Goal: Task Accomplishment & Management: Manage account settings

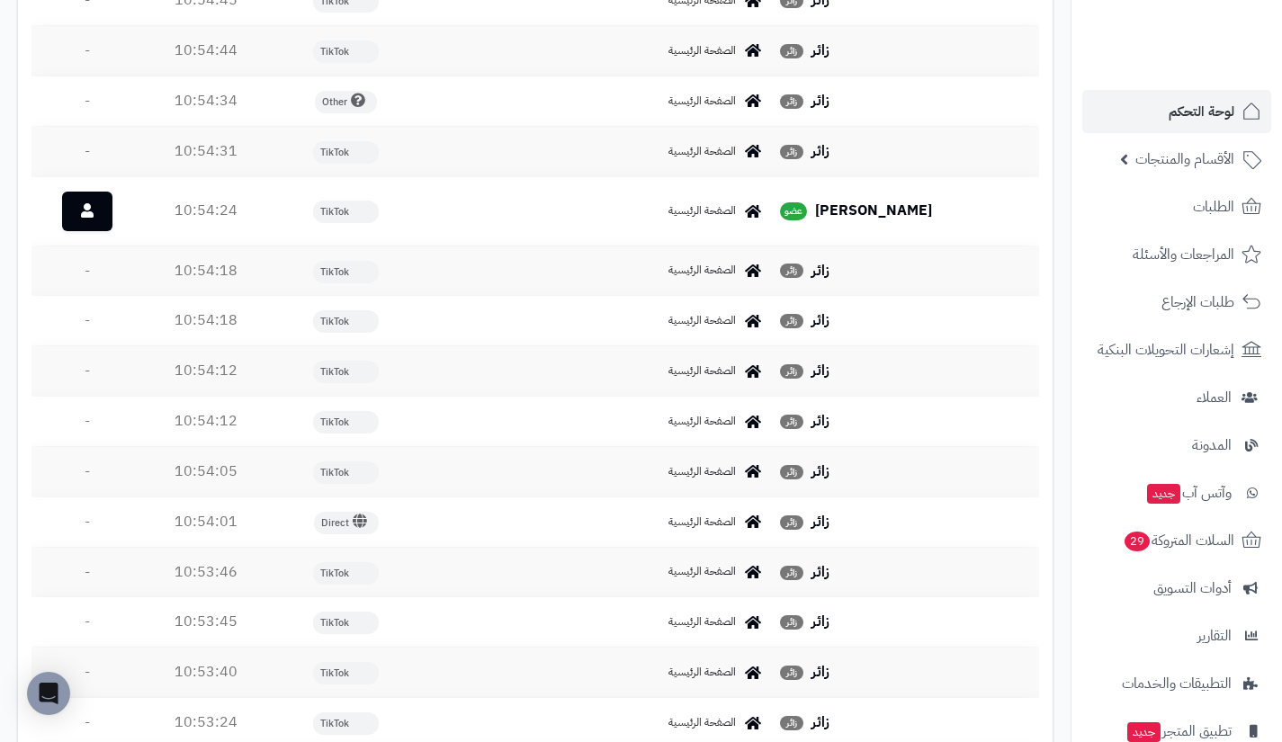
scroll to position [2322, 0]
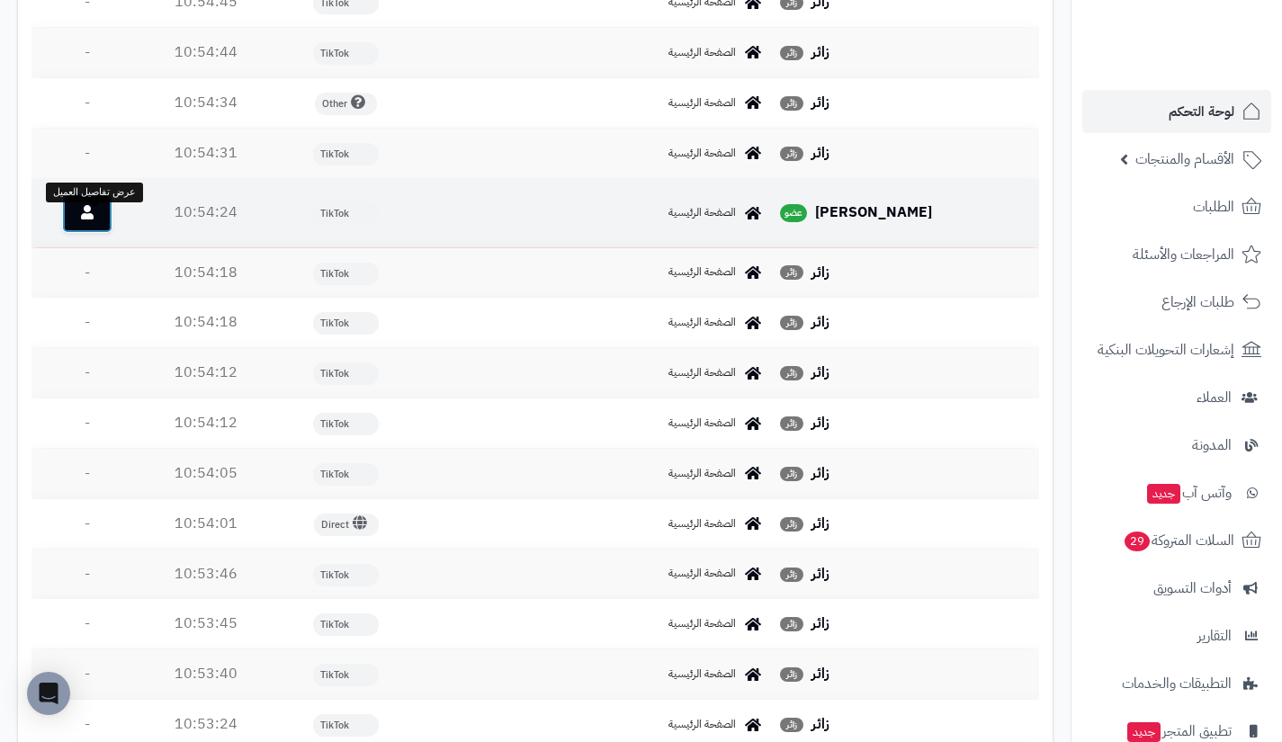
click at [110, 222] on link at bounding box center [87, 213] width 50 height 40
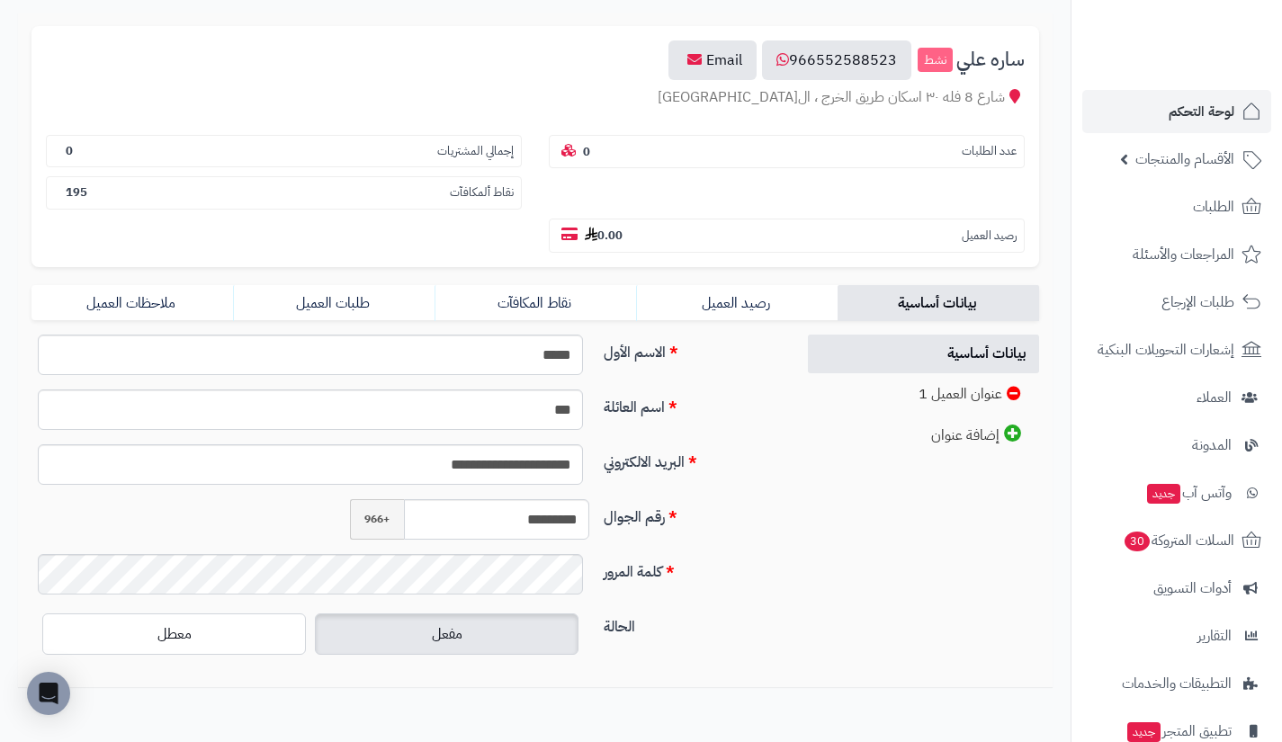
scroll to position [180, 0]
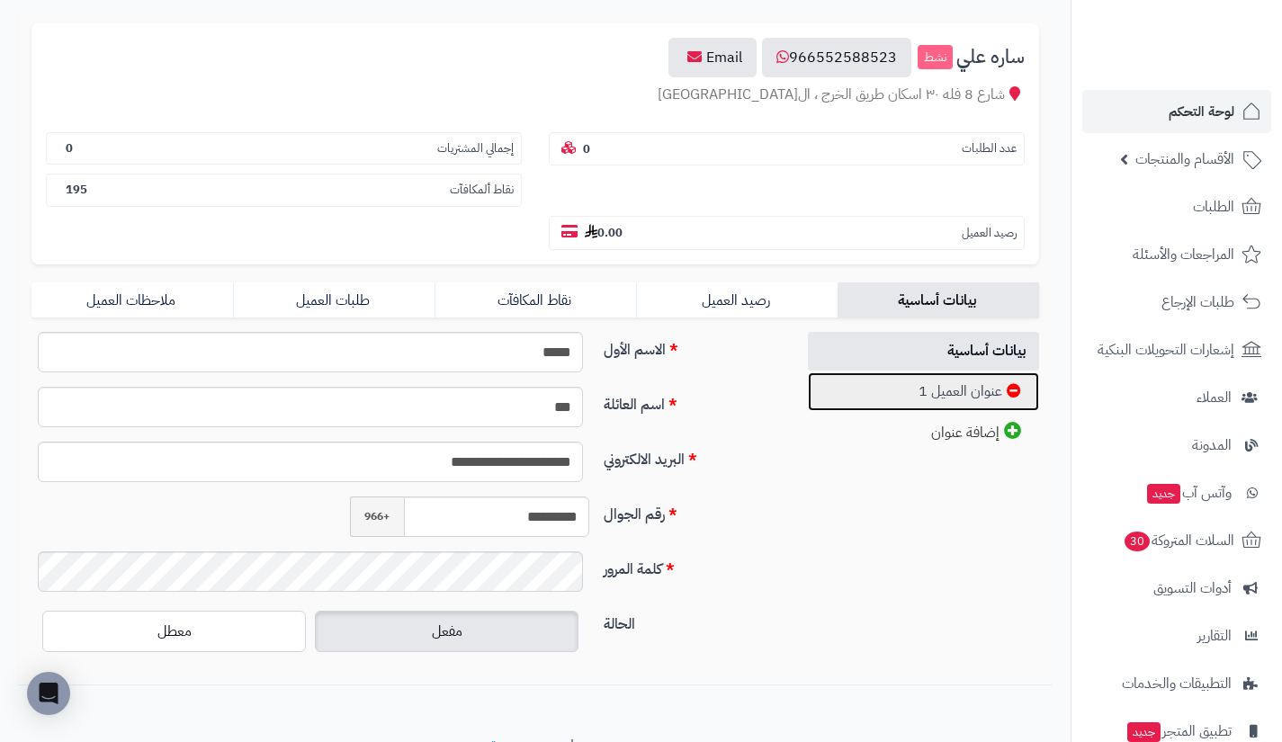
click at [890, 397] on link "عنوان العميل 1" at bounding box center [924, 391] width 232 height 39
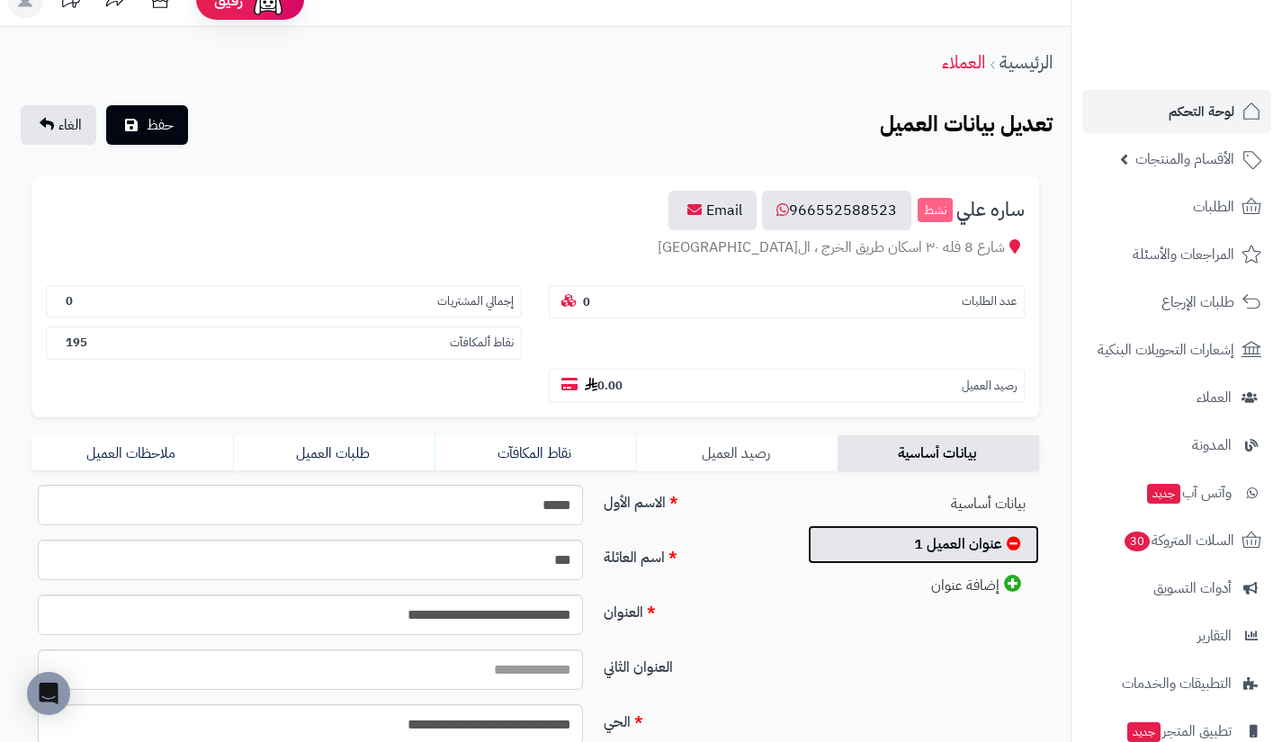
scroll to position [26, 0]
click at [1164, 119] on link "لوحة التحكم" at bounding box center [1176, 111] width 189 height 43
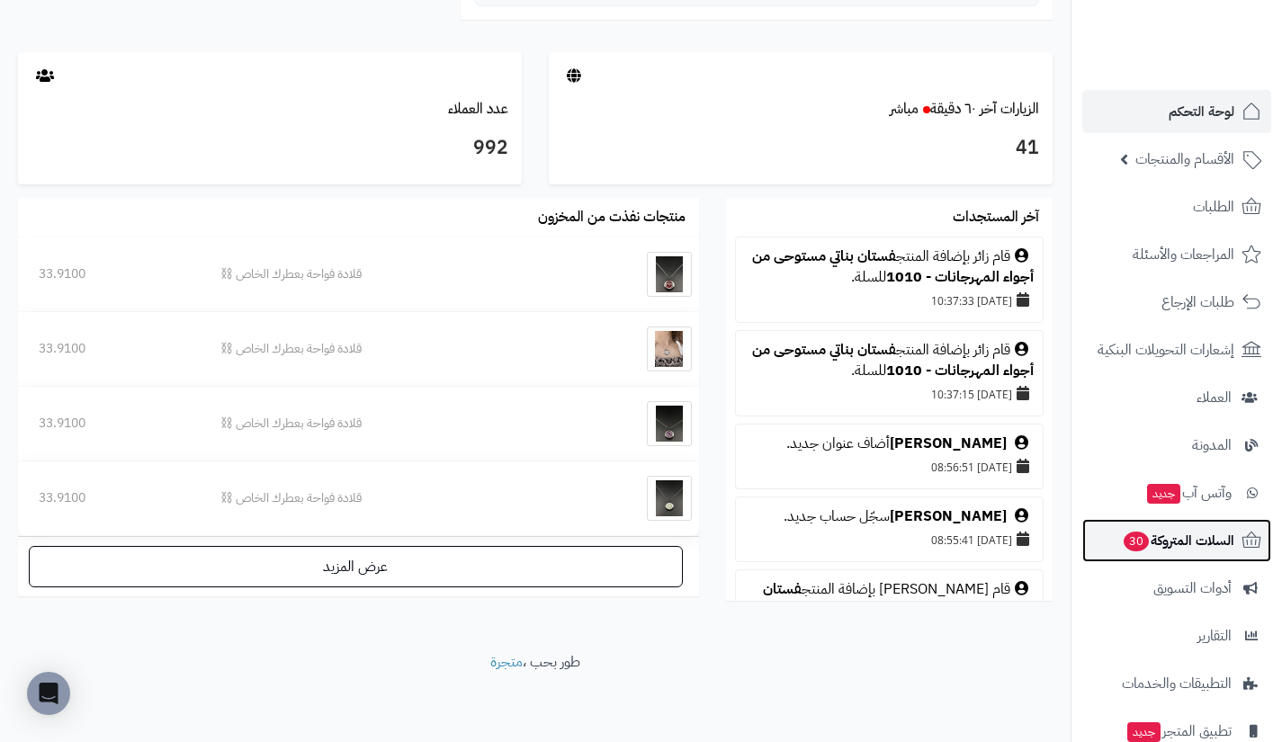
click at [1175, 540] on span "السلات المتروكة 30" at bounding box center [1178, 540] width 112 height 25
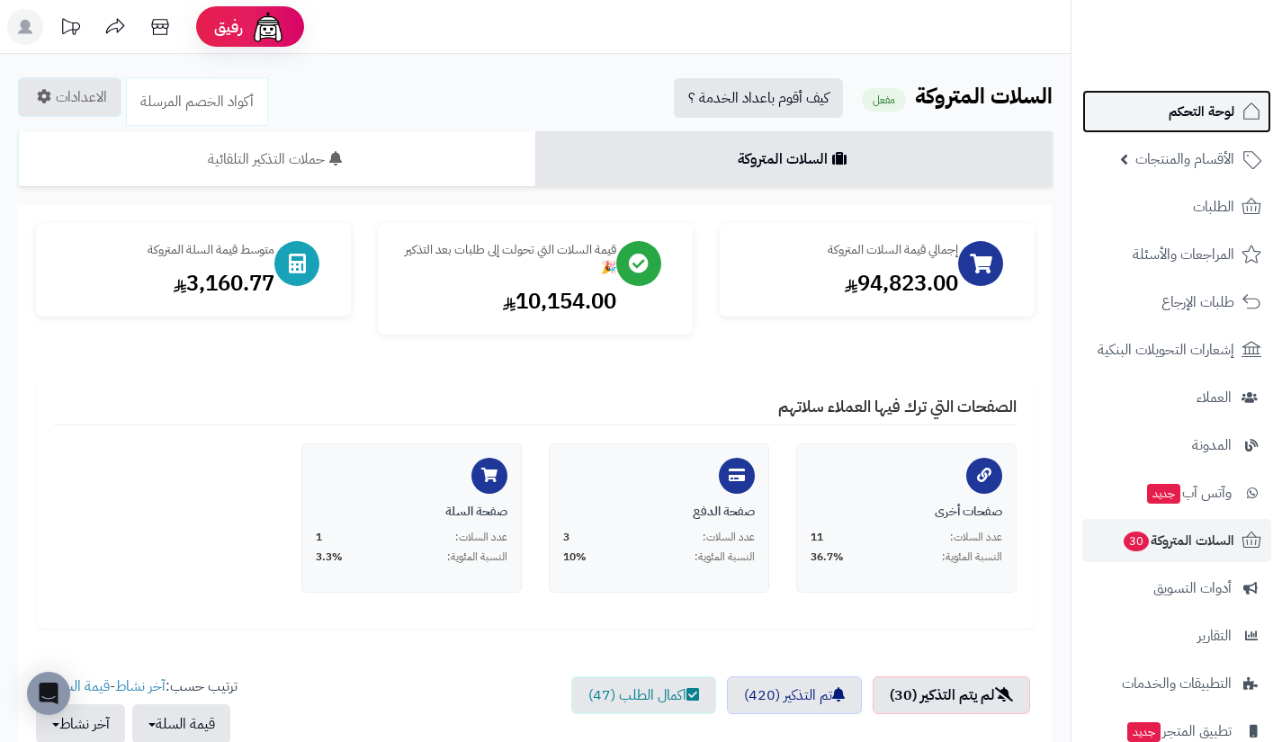
click at [1248, 112] on icon at bounding box center [1251, 112] width 22 height 22
